Goal: Information Seeking & Learning: Learn about a topic

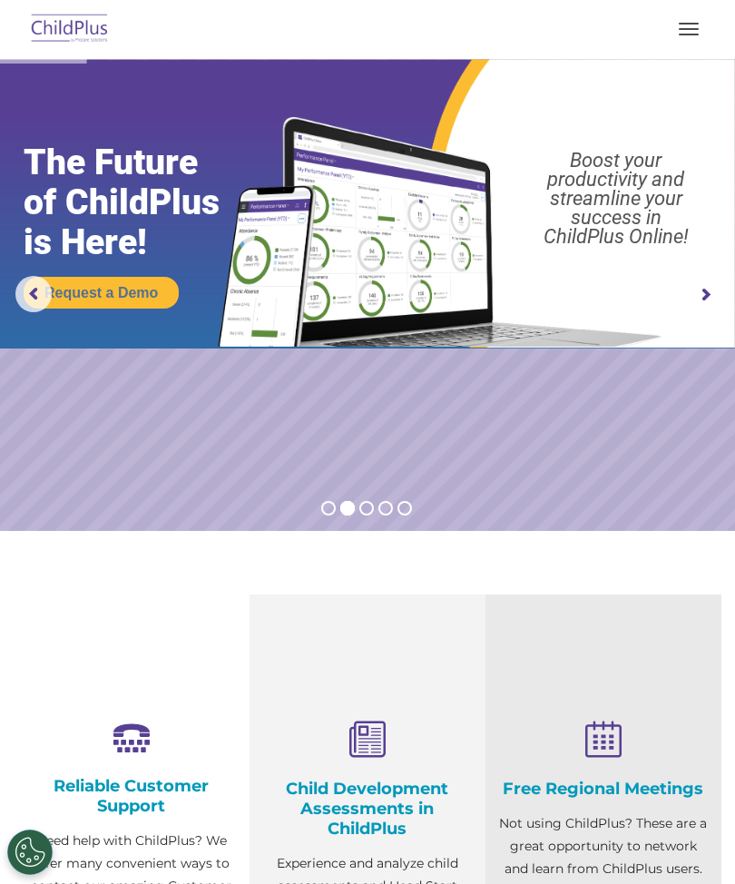
scroll to position [493, 0]
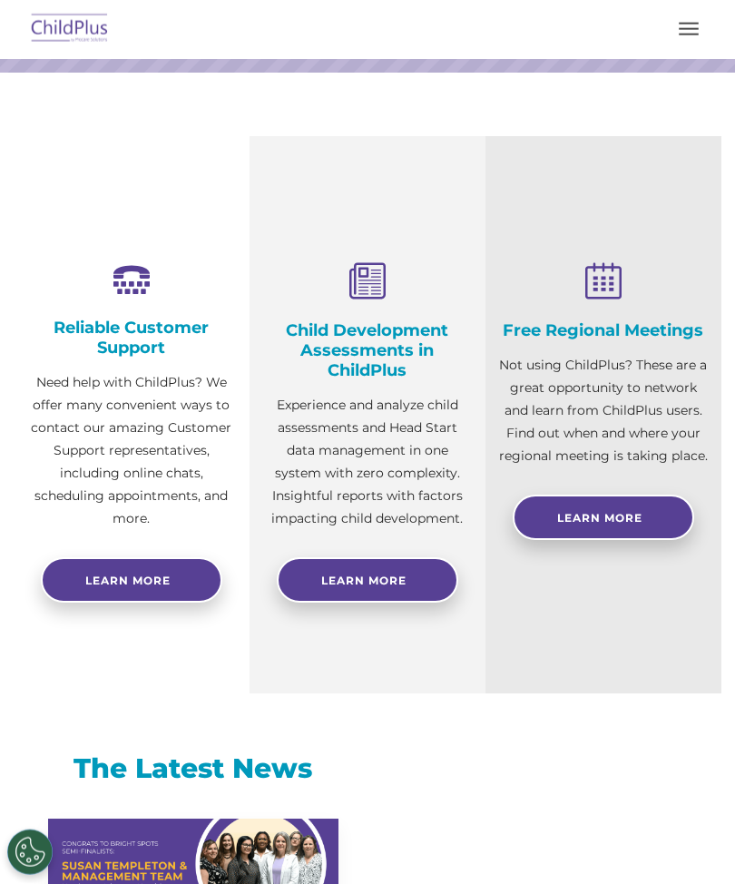
select select "MEDIUM"
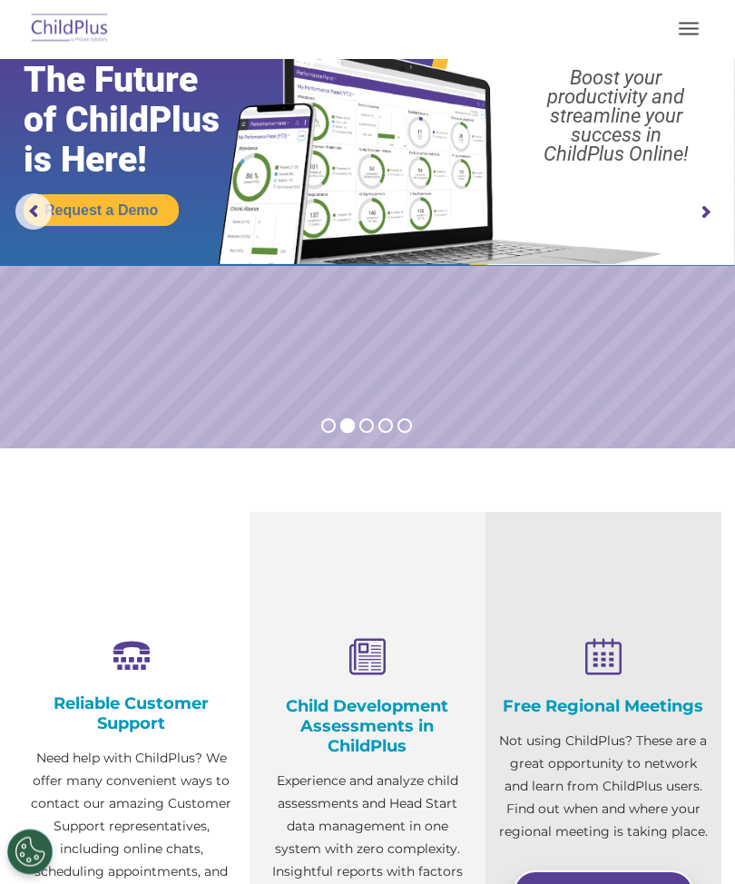
scroll to position [51, 0]
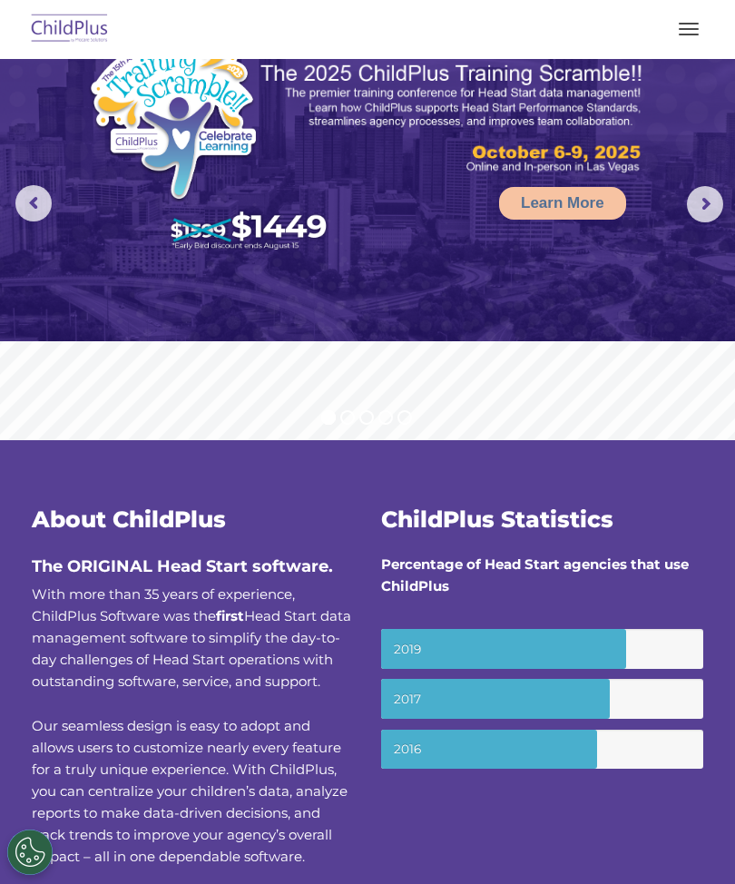
click at [710, 199] on rs-arrow at bounding box center [705, 204] width 36 height 36
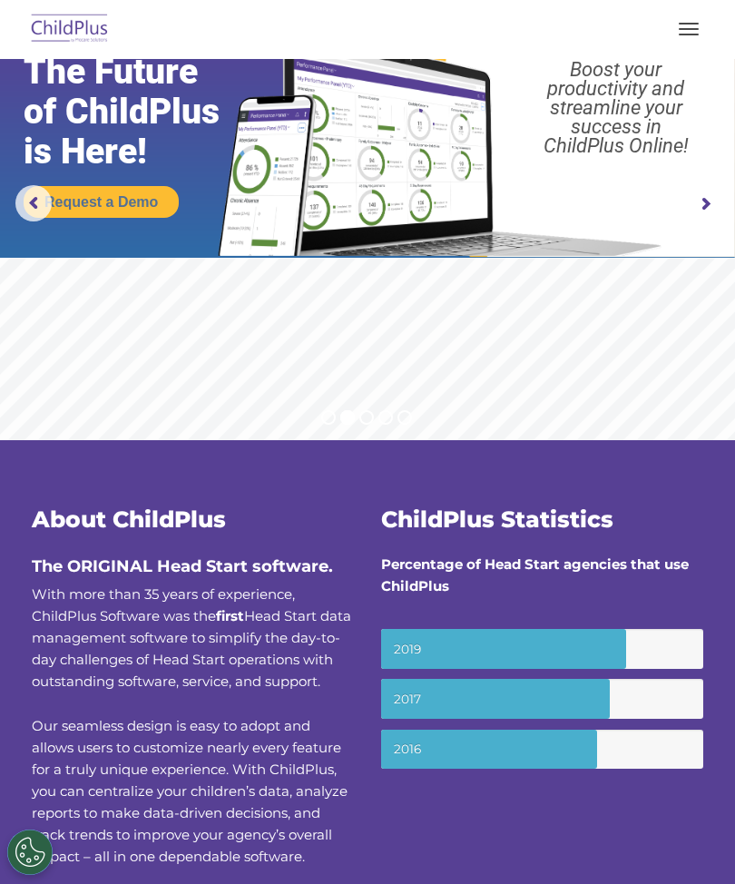
click at [705, 205] on rs-arrow at bounding box center [705, 204] width 36 height 36
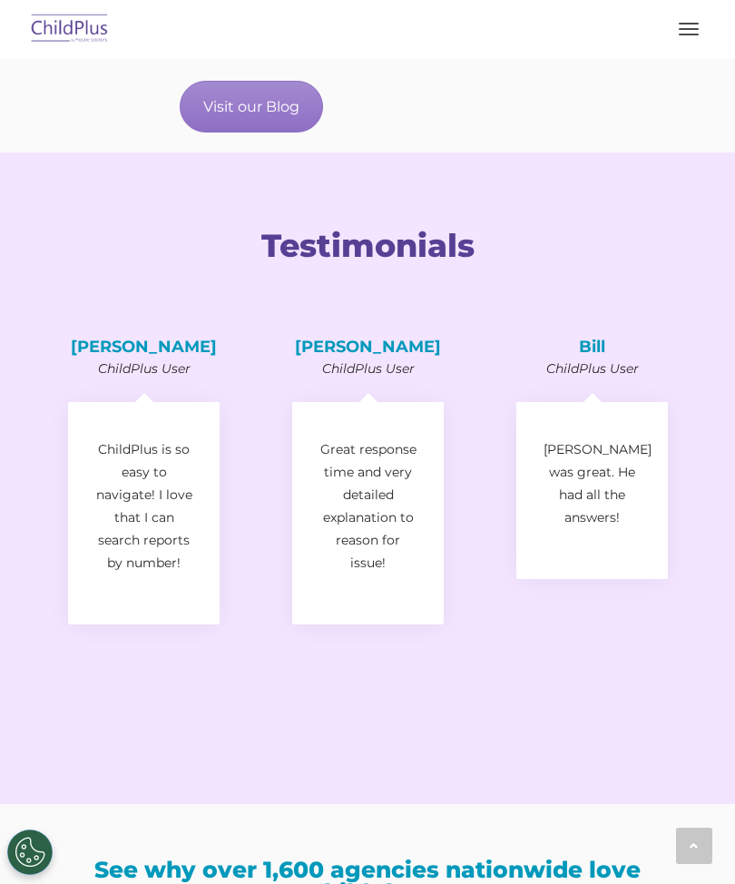
scroll to position [2668, 0]
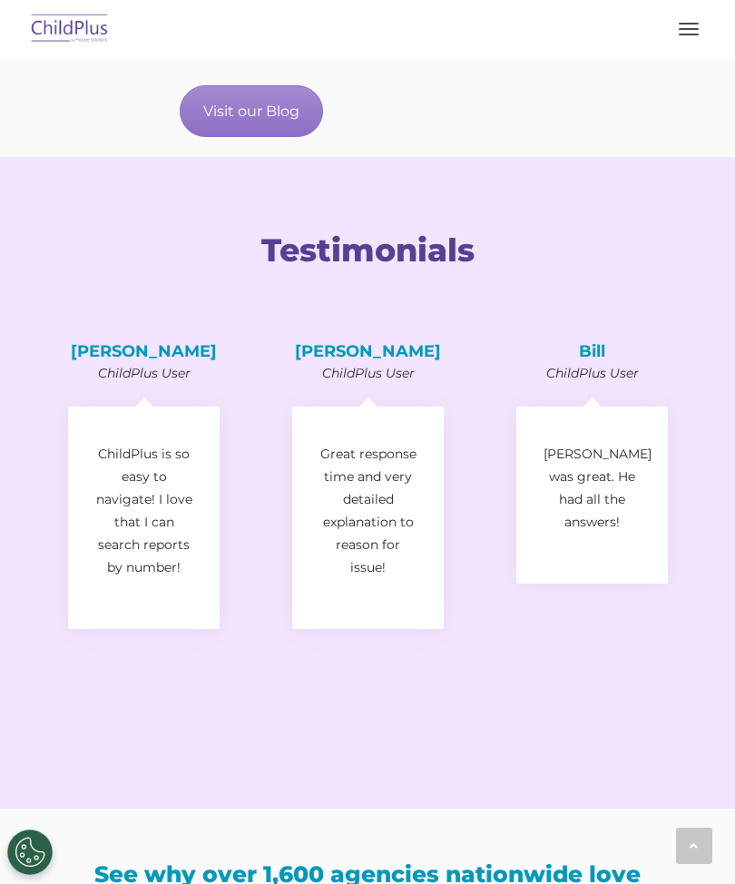
click at [685, 28] on span "button" at bounding box center [689, 29] width 20 height 2
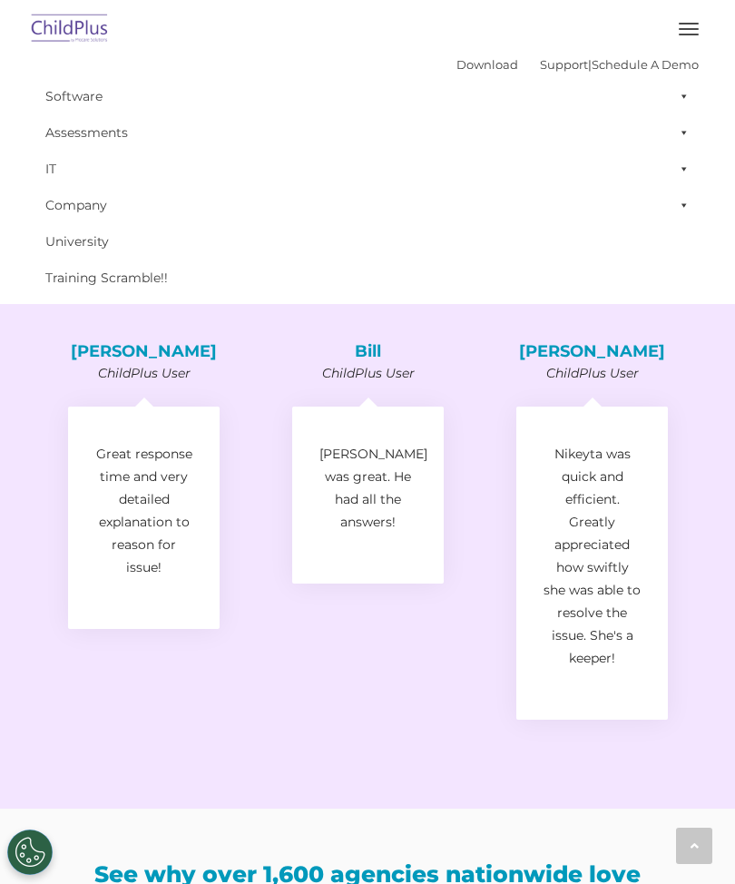
click at [684, 99] on span at bounding box center [681, 96] width 18 height 36
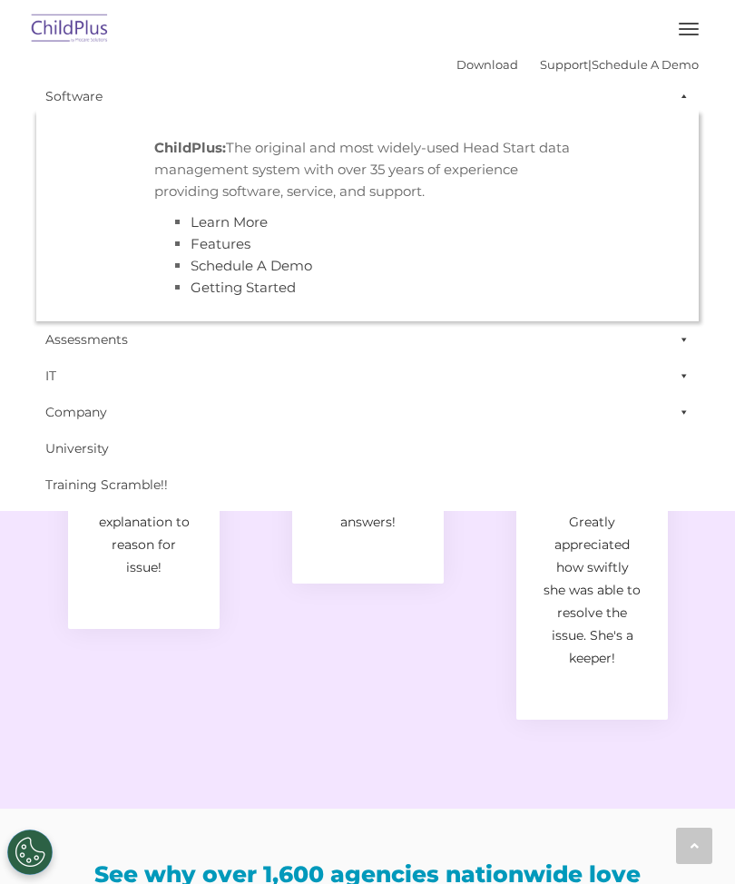
click at [676, 110] on span at bounding box center [681, 96] width 18 height 36
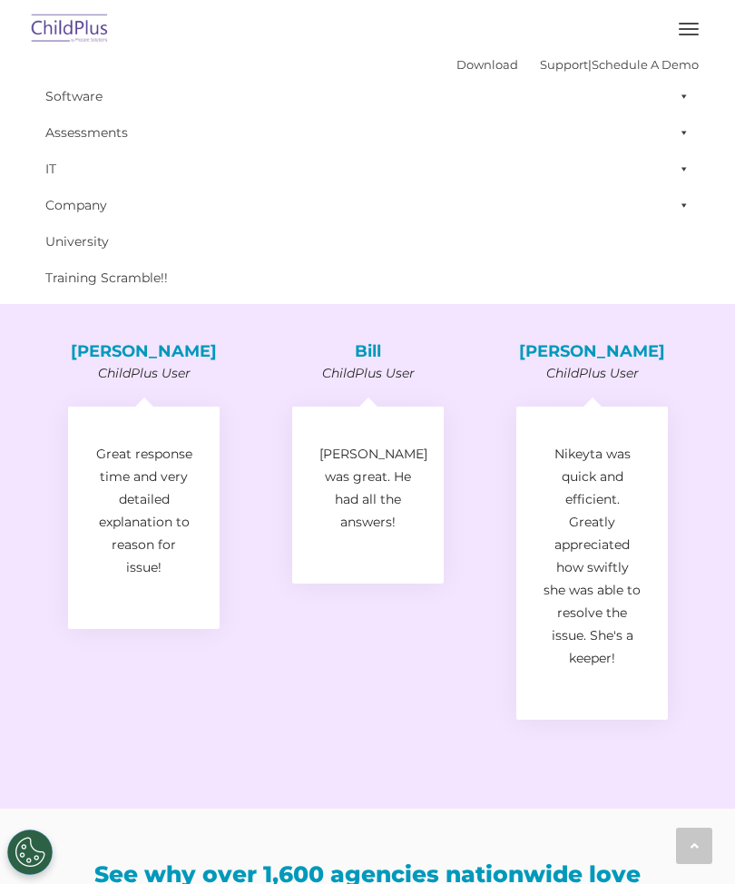
click at [682, 134] on span at bounding box center [681, 132] width 18 height 36
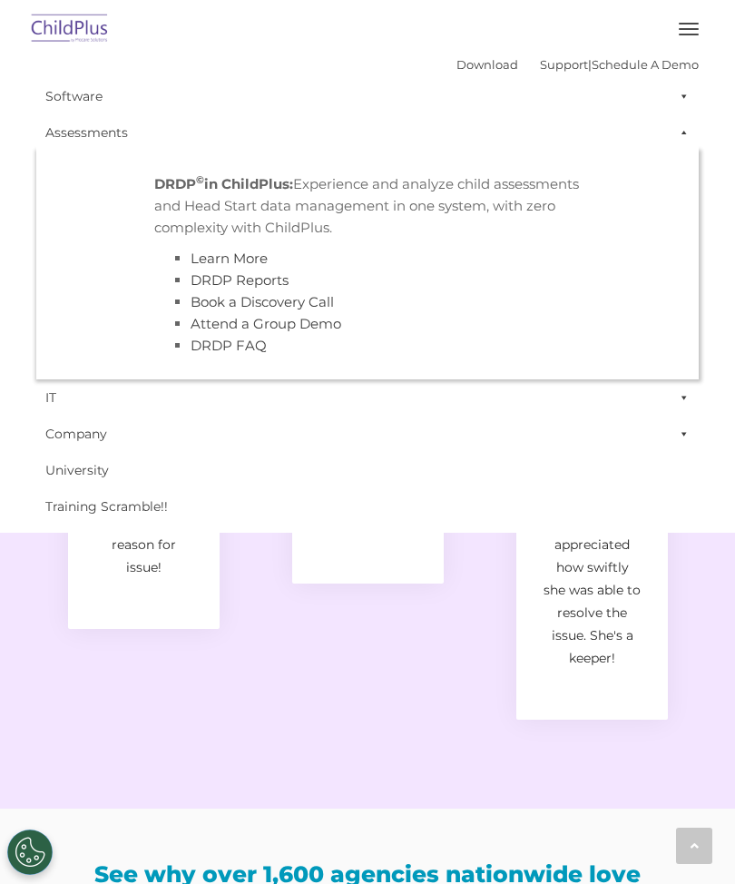
click at [682, 135] on span at bounding box center [681, 132] width 18 height 36
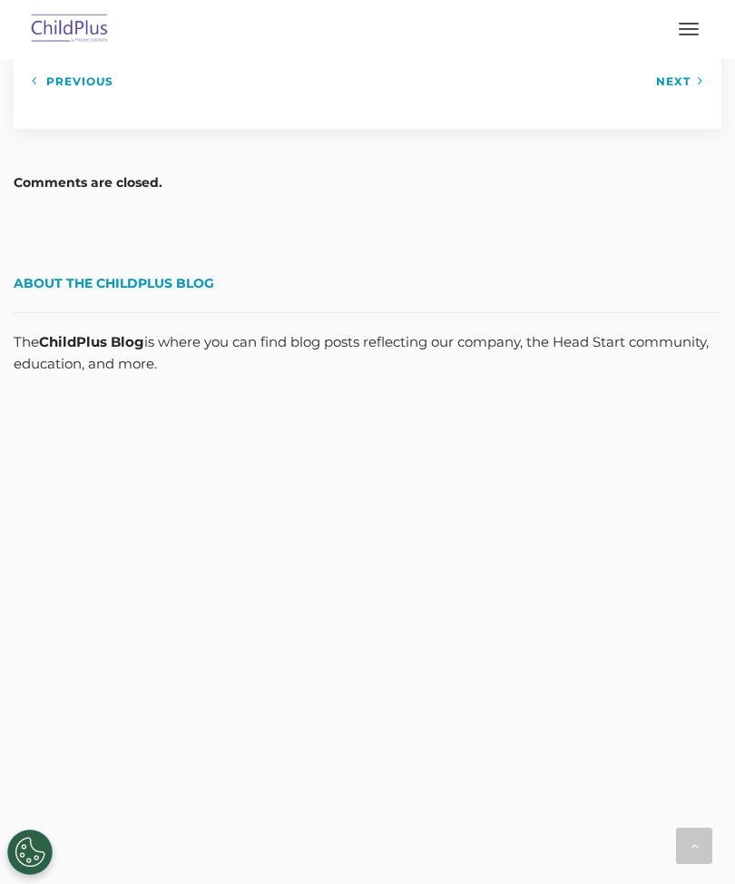
scroll to position [2687, 0]
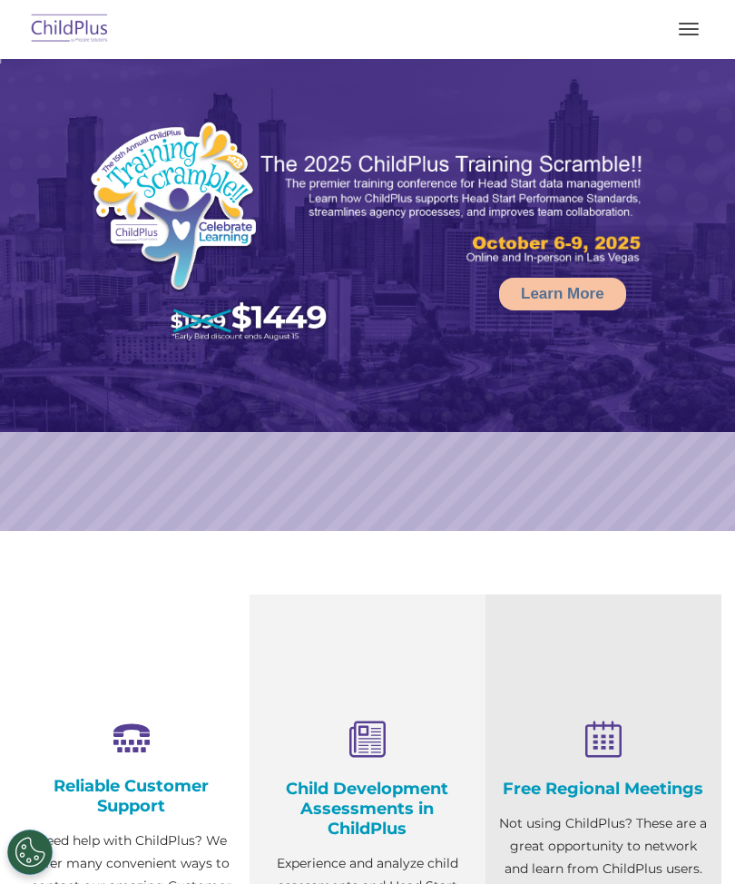
select select "MEDIUM"
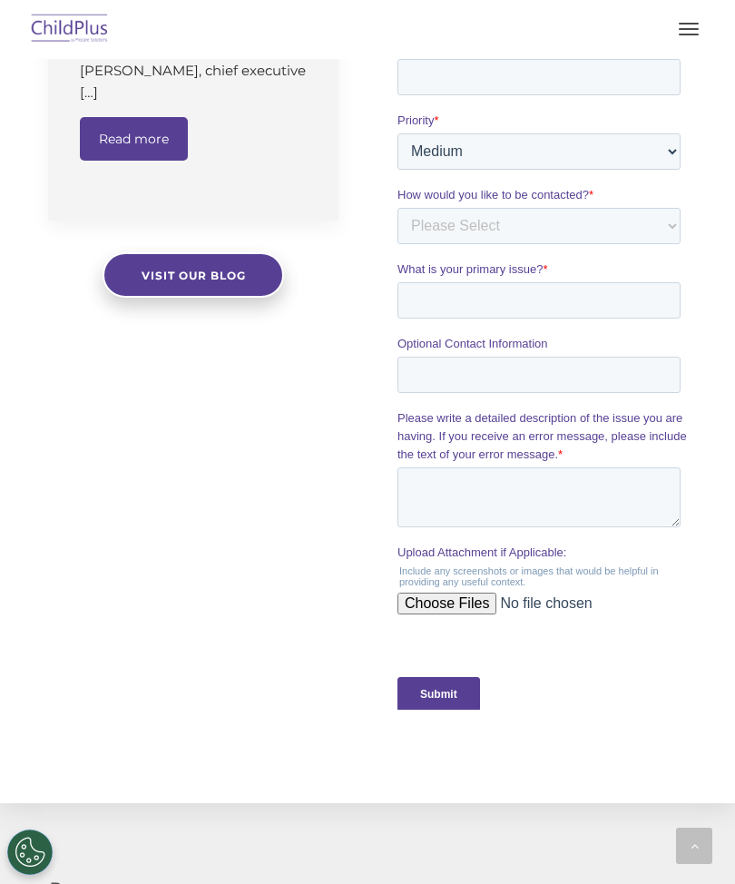
scroll to position [2045, 0]
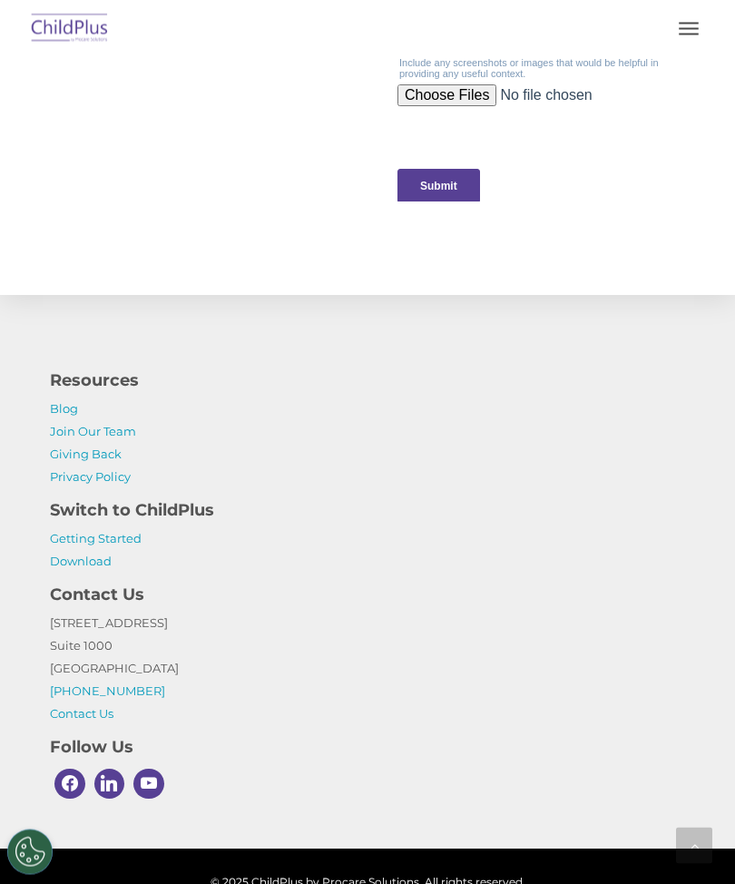
click at [704, 21] on button "button" at bounding box center [689, 29] width 38 height 29
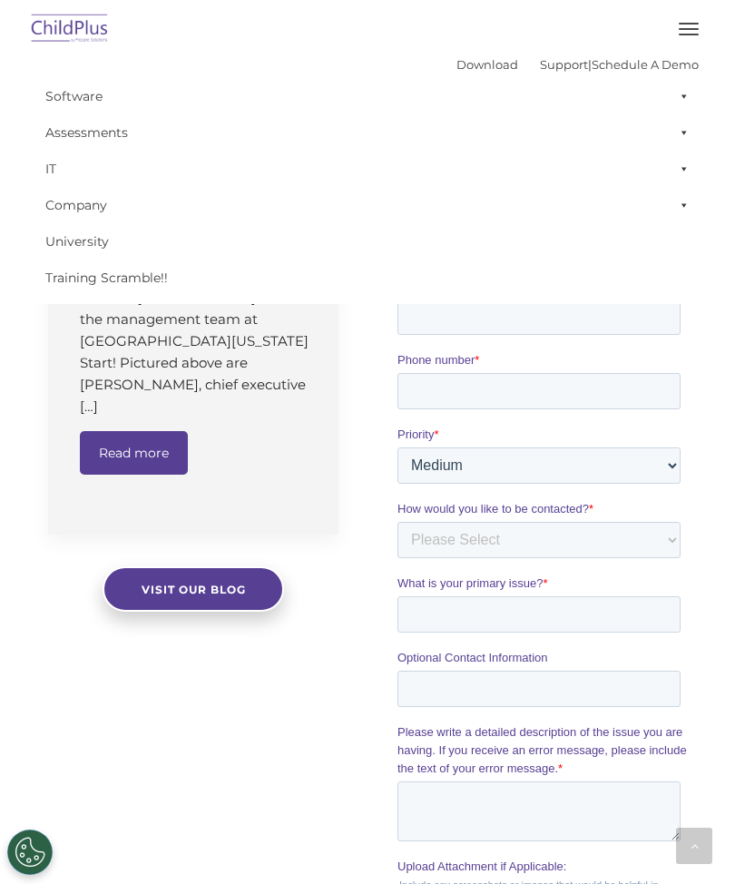
scroll to position [1148, 0]
